Goal: Task Accomplishment & Management: Manage account settings

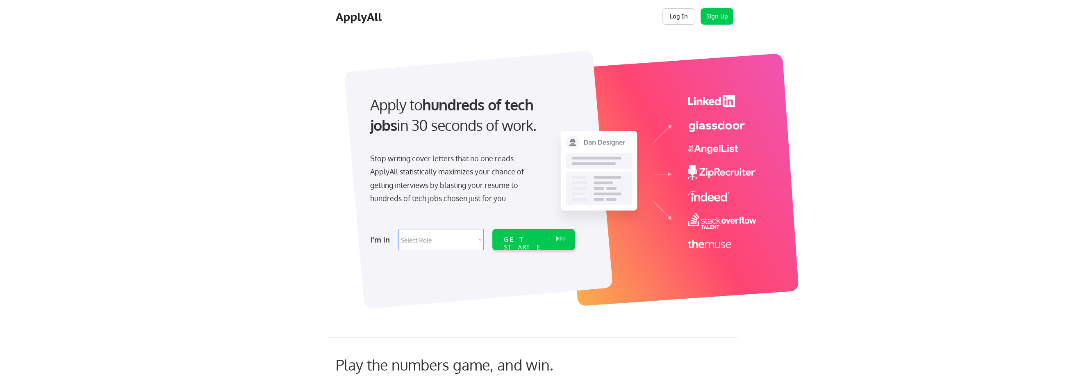
click at [678, 14] on button "Log In" at bounding box center [679, 16] width 33 height 16
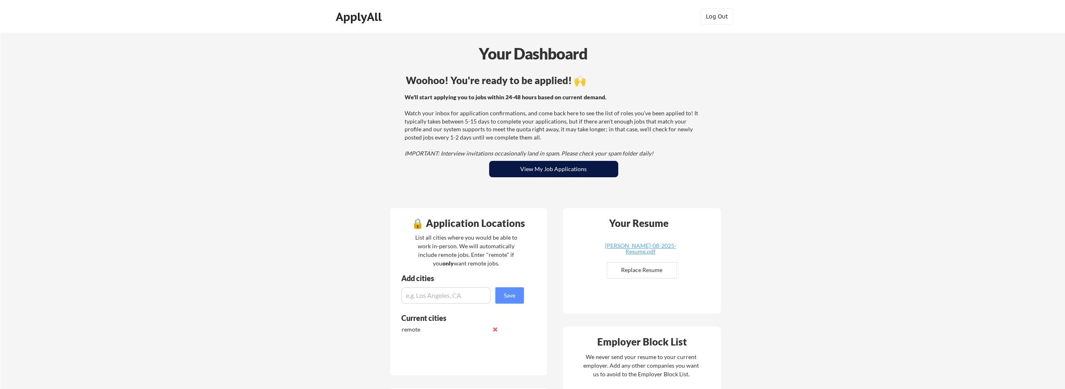
click at [563, 169] on button "View My Job Applications" at bounding box center [553, 169] width 129 height 16
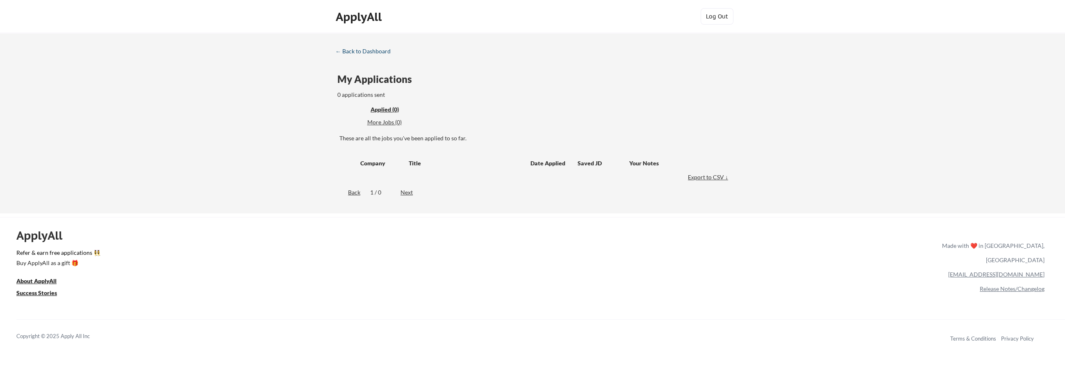
click at [352, 51] on div "← Back to Dashboard" at bounding box center [366, 51] width 62 height 6
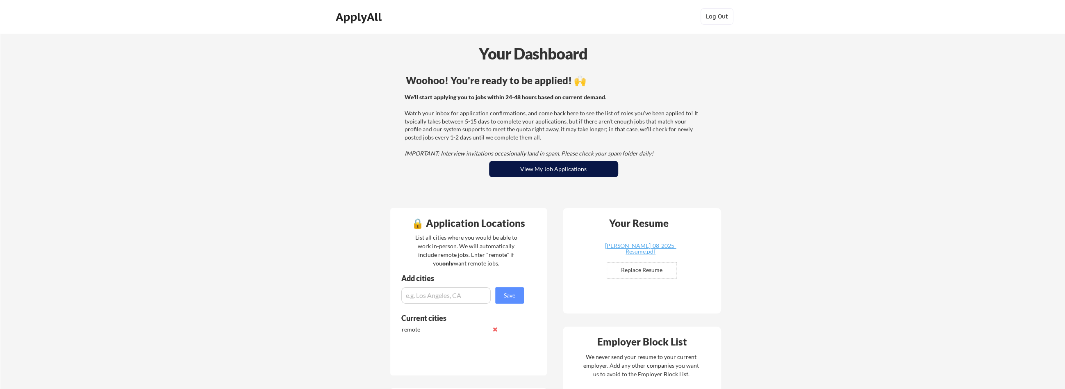
click at [535, 171] on button "View My Job Applications" at bounding box center [553, 169] width 129 height 16
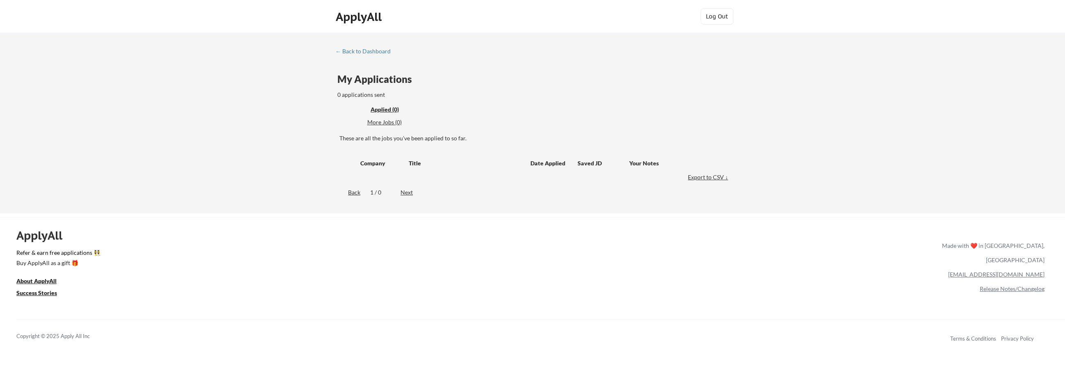
click at [399, 120] on div "More Jobs (0)" at bounding box center [397, 122] width 60 height 8
click at [382, 111] on div "Applied (0)" at bounding box center [397, 109] width 53 height 8
click at [379, 52] on div "← Back to Dashboard" at bounding box center [366, 51] width 62 height 6
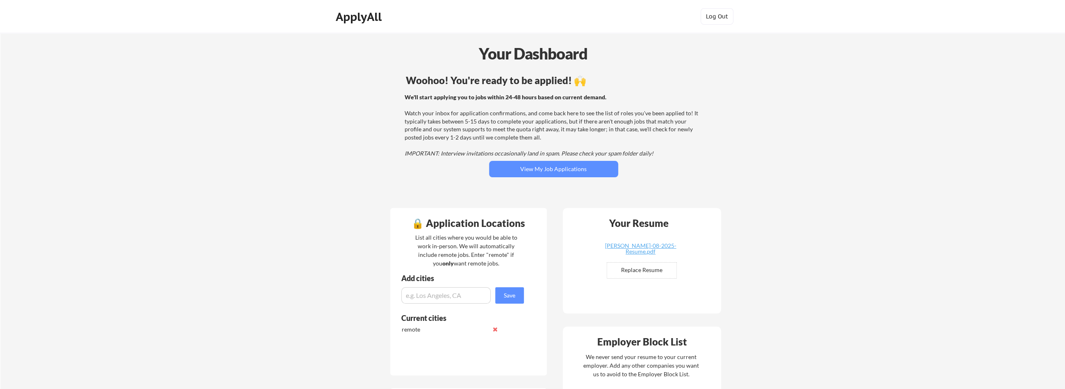
click at [433, 125] on div "We'll start applying you to jobs within 24-48 hours based on current demand. Wa…" at bounding box center [553, 125] width 296 height 64
